Goal: Information Seeking & Learning: Check status

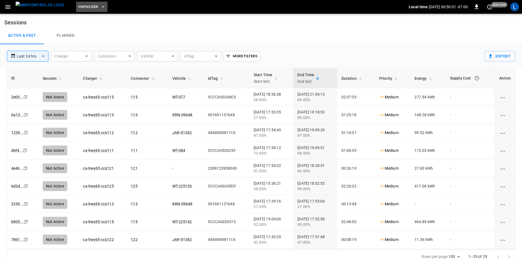
click at [86, 7] on span "HWY65-DER" at bounding box center [88, 7] width 20 height 6
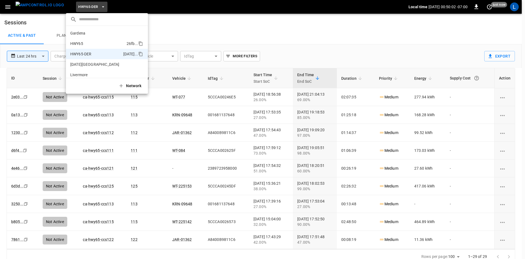
click at [106, 41] on p "HWY65" at bounding box center [97, 43] width 54 height 5
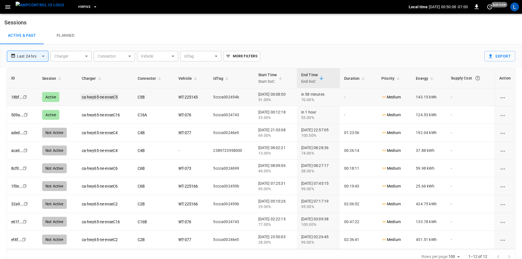
click at [88, 96] on link "ca-hwy65-ne-evseC5" at bounding box center [100, 97] width 38 height 7
click at [96, 115] on link "ca-hwy65-ne-evseC16" at bounding box center [101, 114] width 41 height 7
click at [106, 97] on link "ca-hwy65-ne-evseC16" at bounding box center [101, 97] width 41 height 7
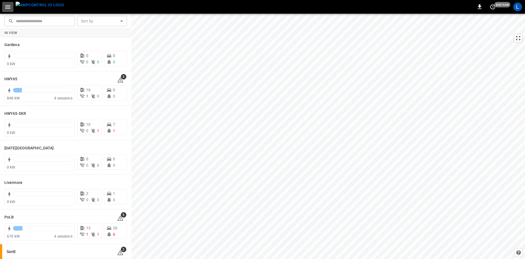
click at [7, 6] on icon "button" at bounding box center [7, 7] width 7 height 7
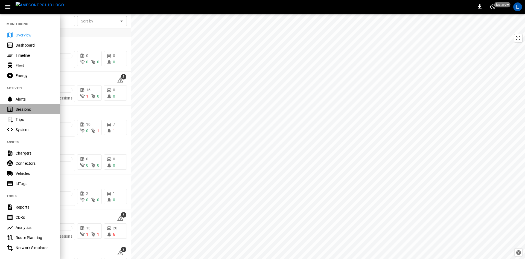
click at [31, 111] on div "Sessions" at bounding box center [35, 108] width 38 height 5
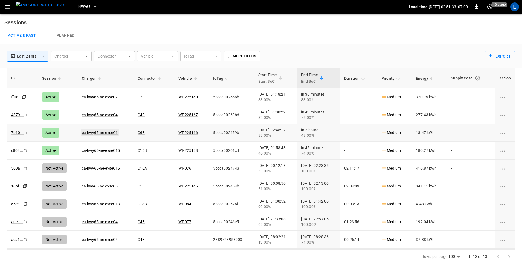
click at [111, 130] on link "ca-hwy65-ne-evseC6" at bounding box center [100, 132] width 38 height 7
click at [106, 97] on link "ca-hwy65-ne-evseC15" at bounding box center [101, 97] width 41 height 7
click at [91, 116] on link "ca-hwy65-ne-evseC4" at bounding box center [100, 114] width 38 height 7
